Goal: Transaction & Acquisition: Subscribe to service/newsletter

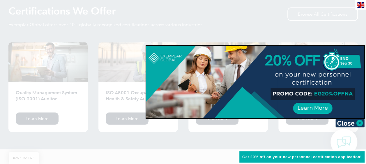
scroll to position [584, 0]
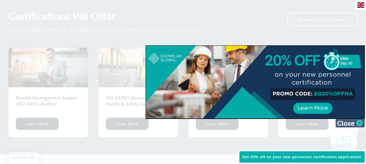
click at [359, 122] on img at bounding box center [349, 123] width 29 height 9
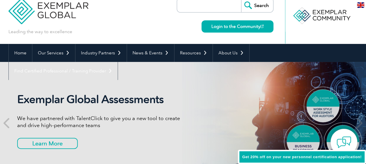
scroll to position [0, 0]
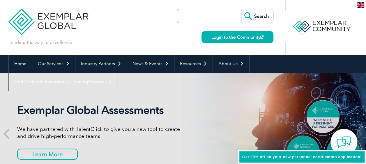
click at [204, 14] on input "search" at bounding box center [210, 16] width 61 height 14
type input "AS9100"
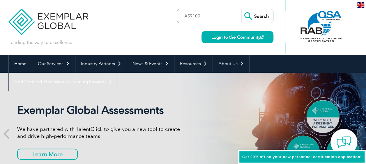
click at [255, 17] on input "Search" at bounding box center [257, 16] width 32 height 14
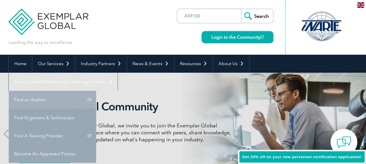
click at [96, 91] on link "Find an Auditor" at bounding box center [52, 100] width 87 height 18
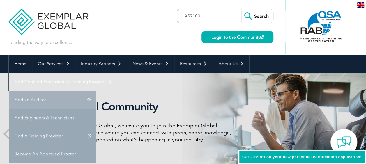
click at [96, 91] on link "Find an Auditor" at bounding box center [52, 100] width 87 height 18
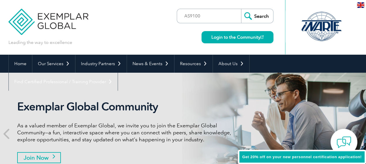
click at [62, 153] on div "Exemplar Global Community As a valued member of Exemplar Global, we invite you …" at bounding box center [126, 134] width 218 height 68
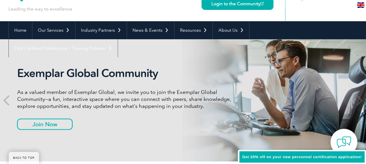
scroll to position [58, 0]
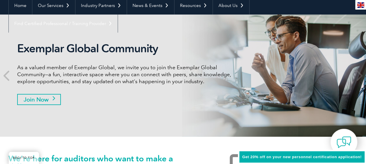
click at [48, 96] on link "Join Now" at bounding box center [39, 99] width 44 height 11
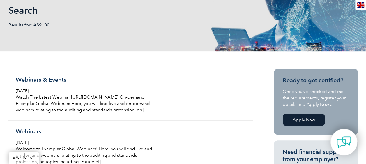
scroll to position [87, 0]
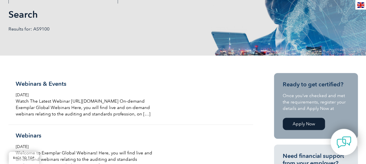
click at [312, 126] on link "Apply Now" at bounding box center [304, 124] width 42 height 12
